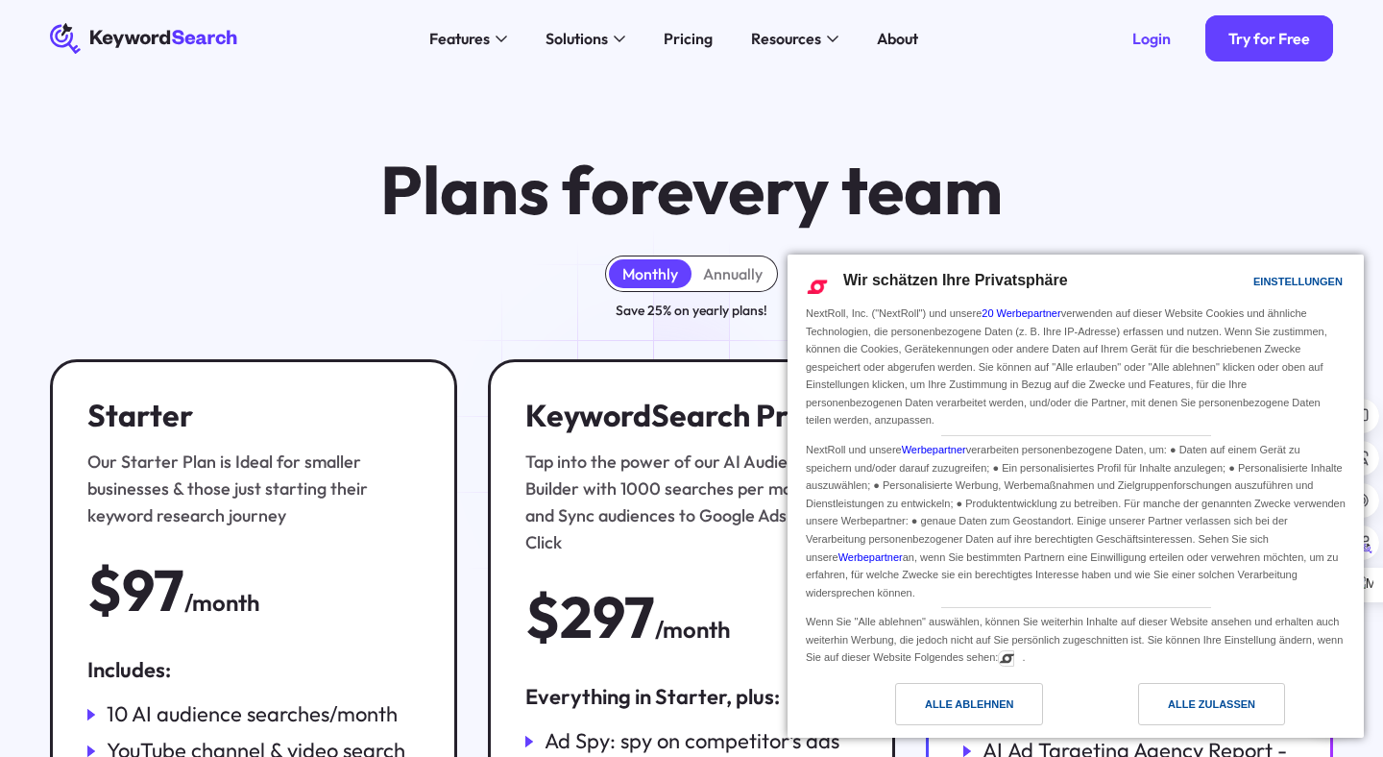
drag, startPoint x: 164, startPoint y: 36, endPoint x: 211, endPoint y: 45, distance: 48.0
click at [164, 36] on icon at bounding box center [136, 39] width 67 height 17
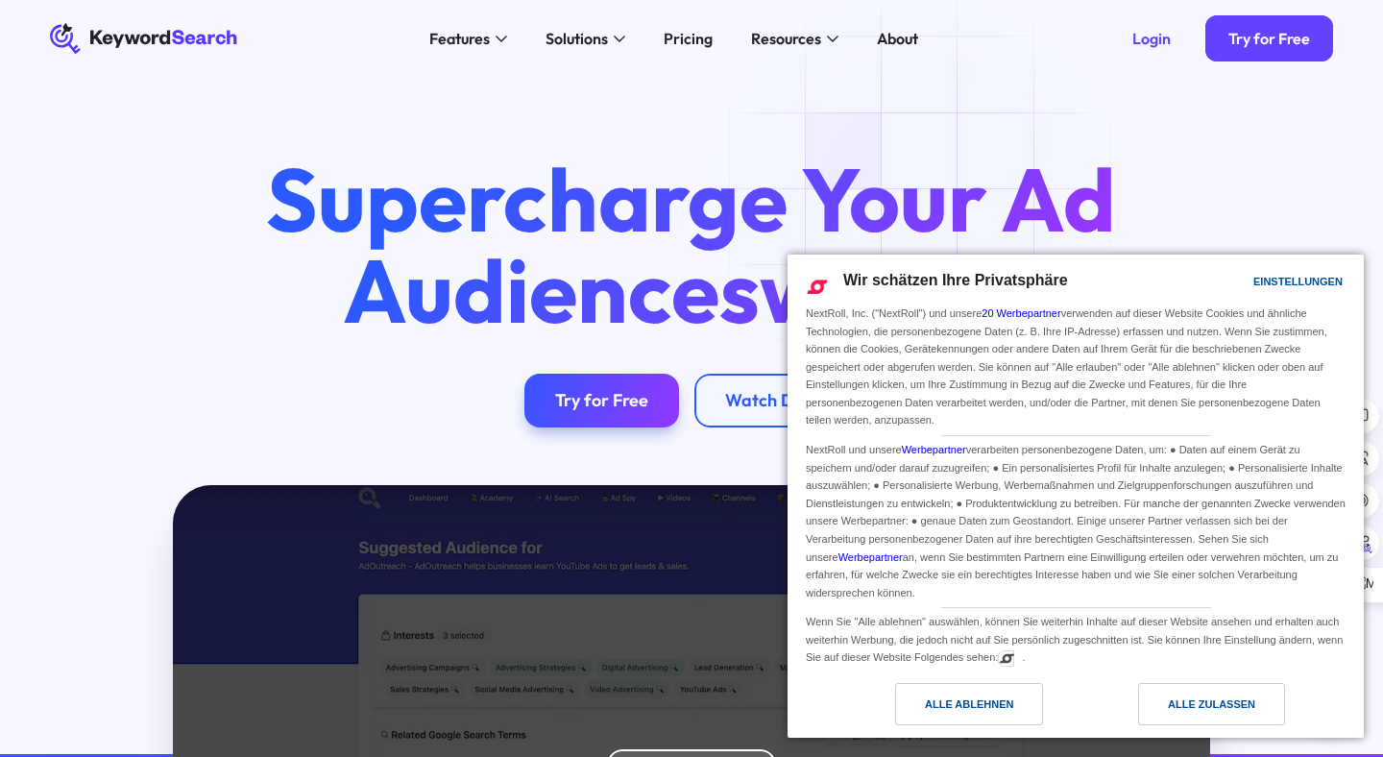
click at [977, 694] on div "Alle ablehnen" at bounding box center [969, 703] width 88 height 21
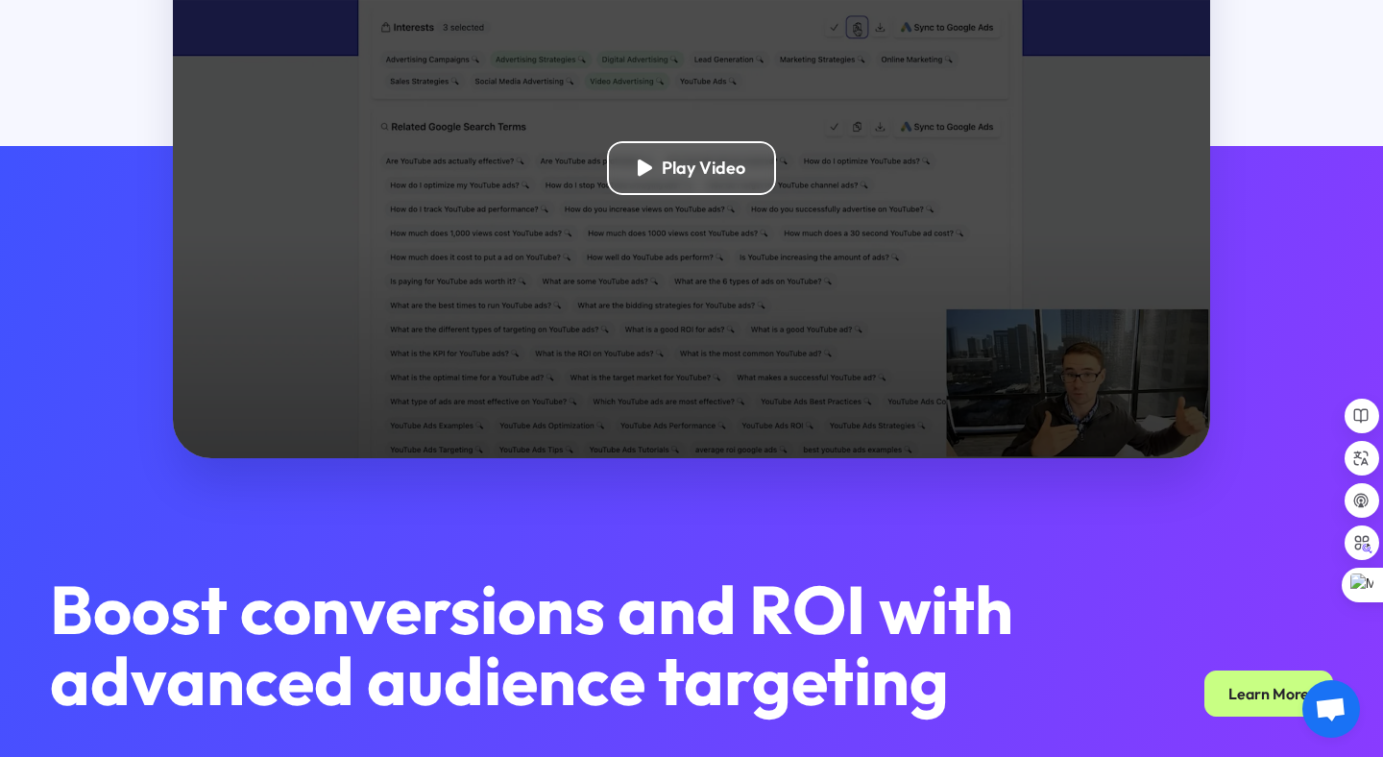
scroll to position [641, 0]
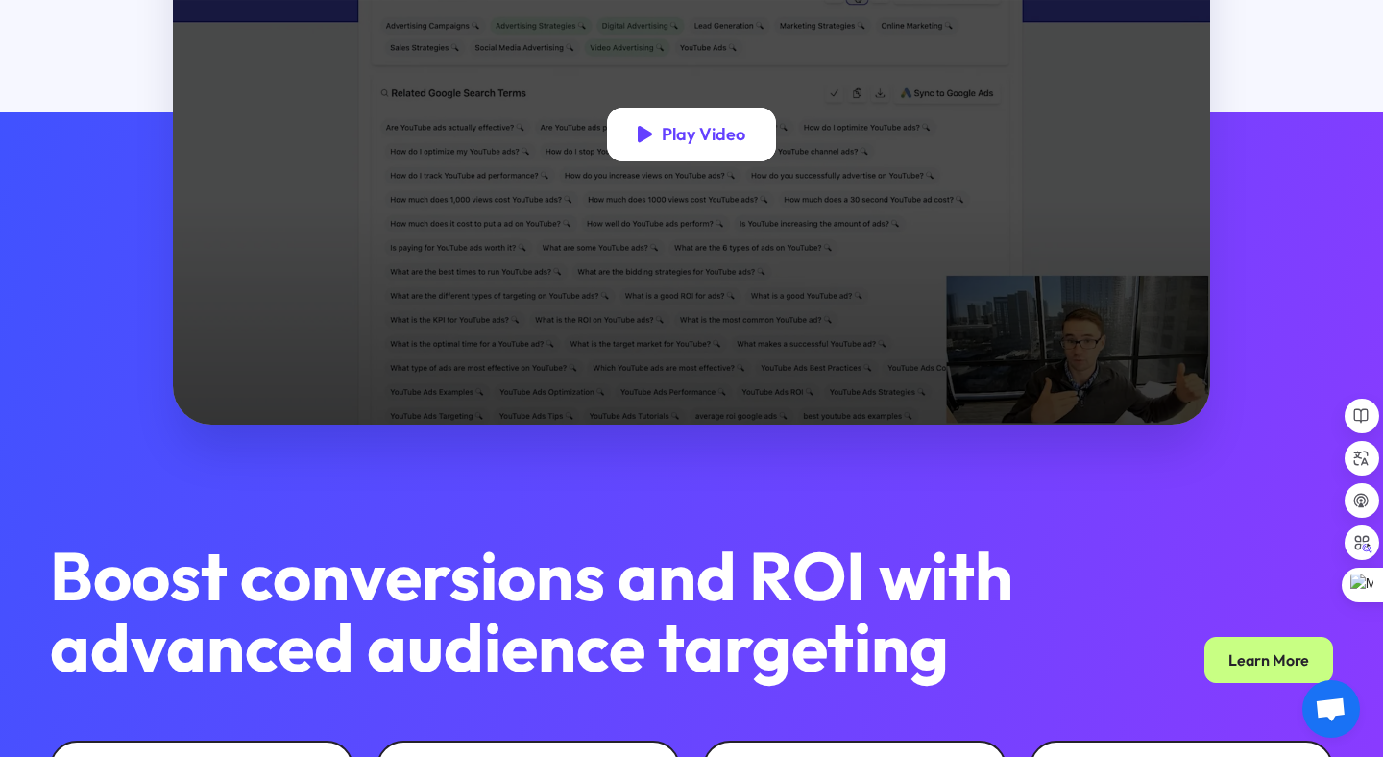
click at [701, 144] on div "Play Video" at bounding box center [704, 135] width 84 height 22
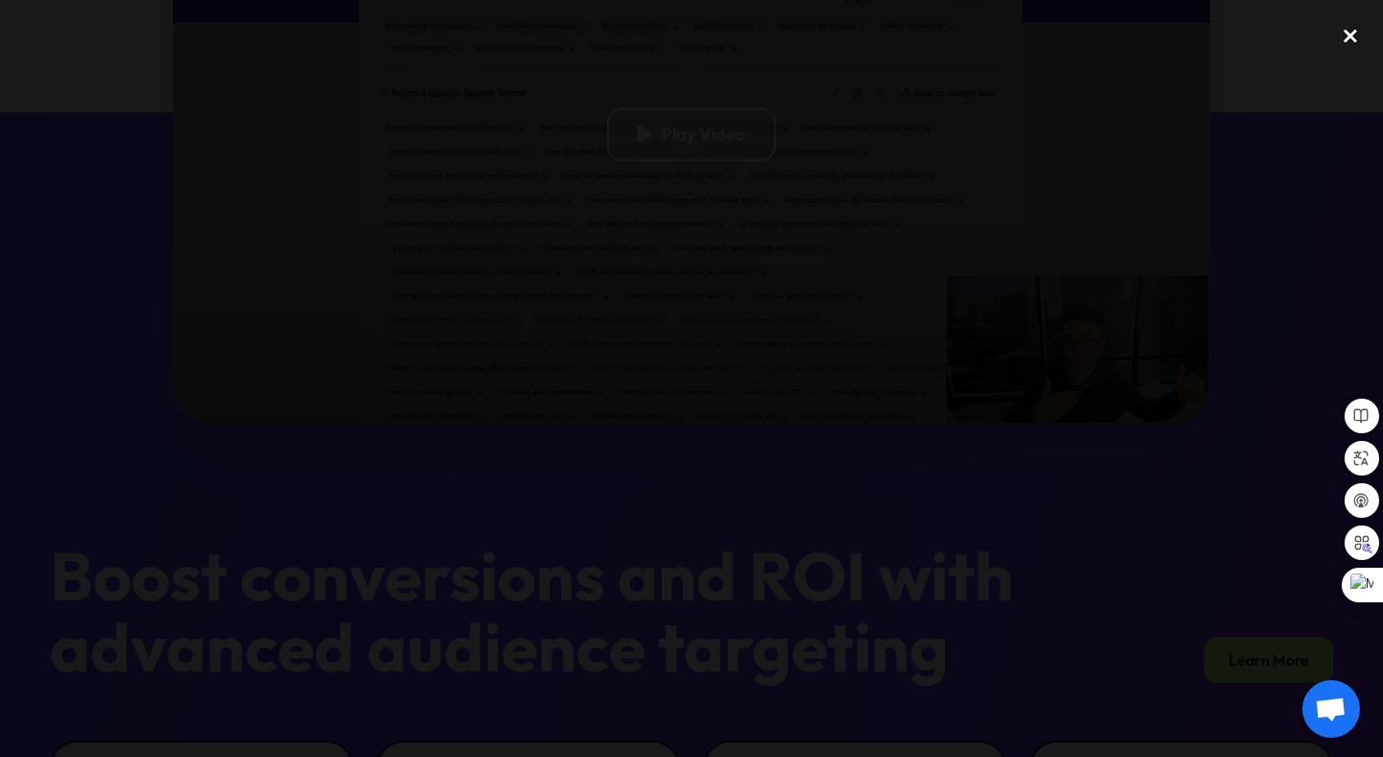
click at [1354, 35] on div "close lightbox" at bounding box center [1349, 36] width 65 height 42
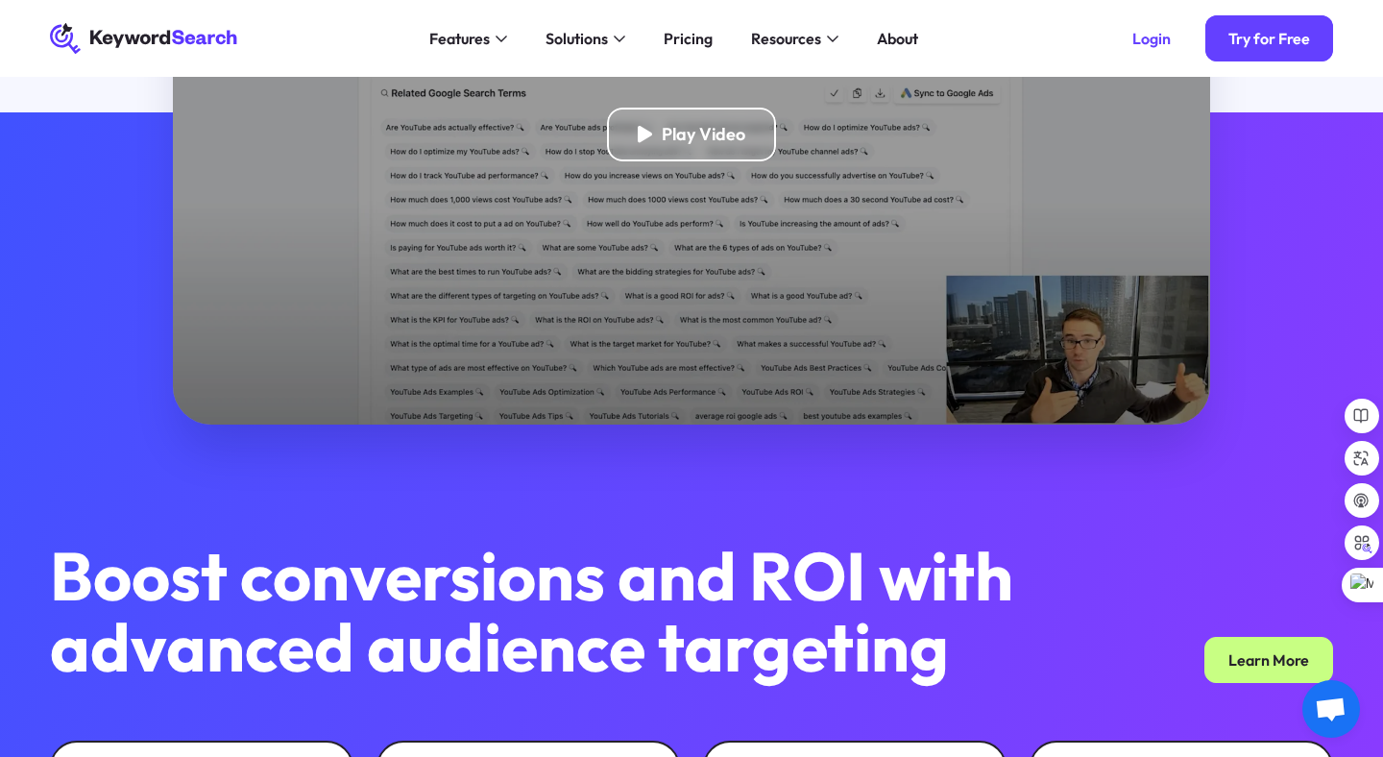
scroll to position [485, 0]
